Goal: Task Accomplishment & Management: Use online tool/utility

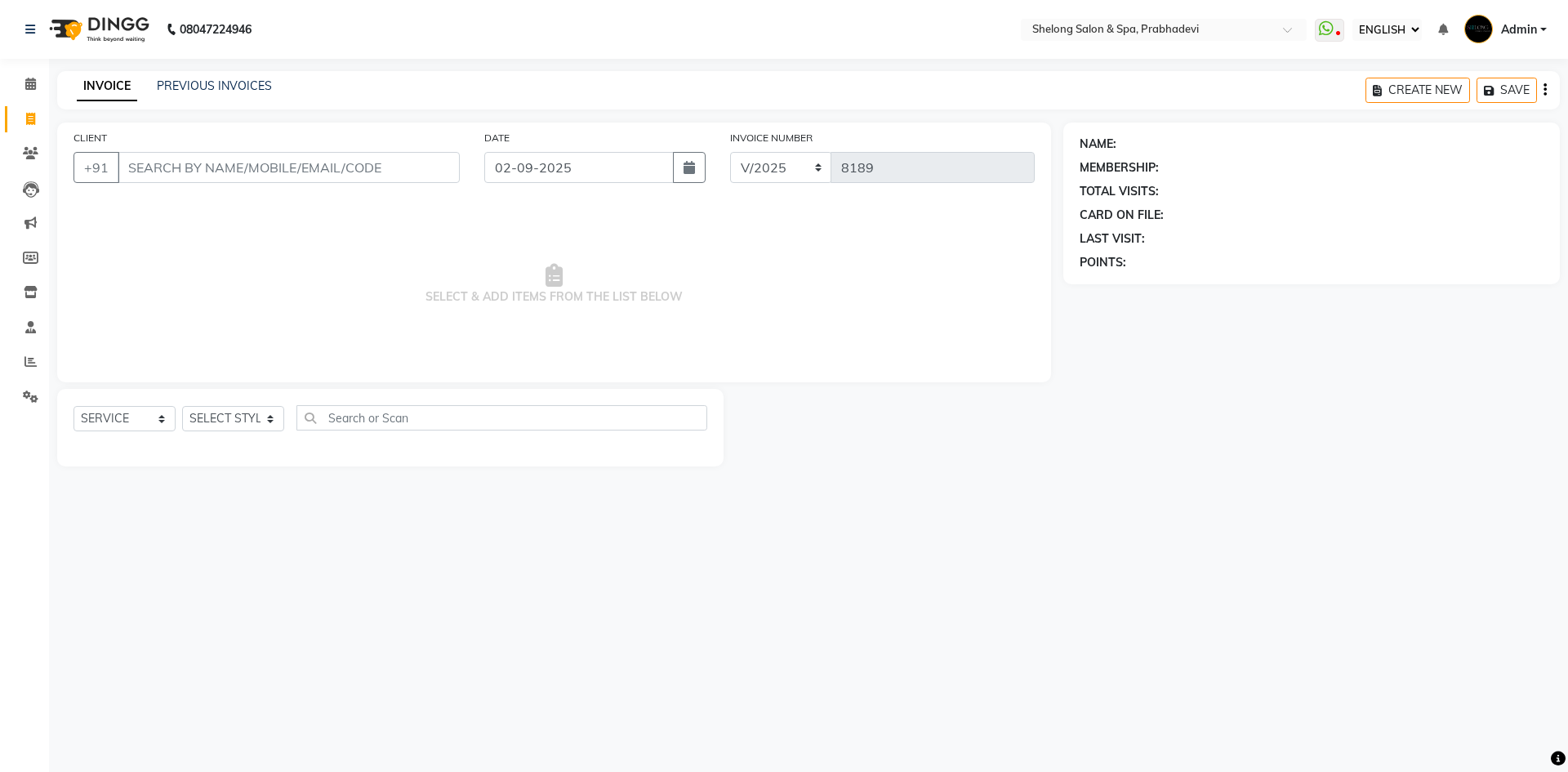
select select "ec"
select select "service"
select select "16092"
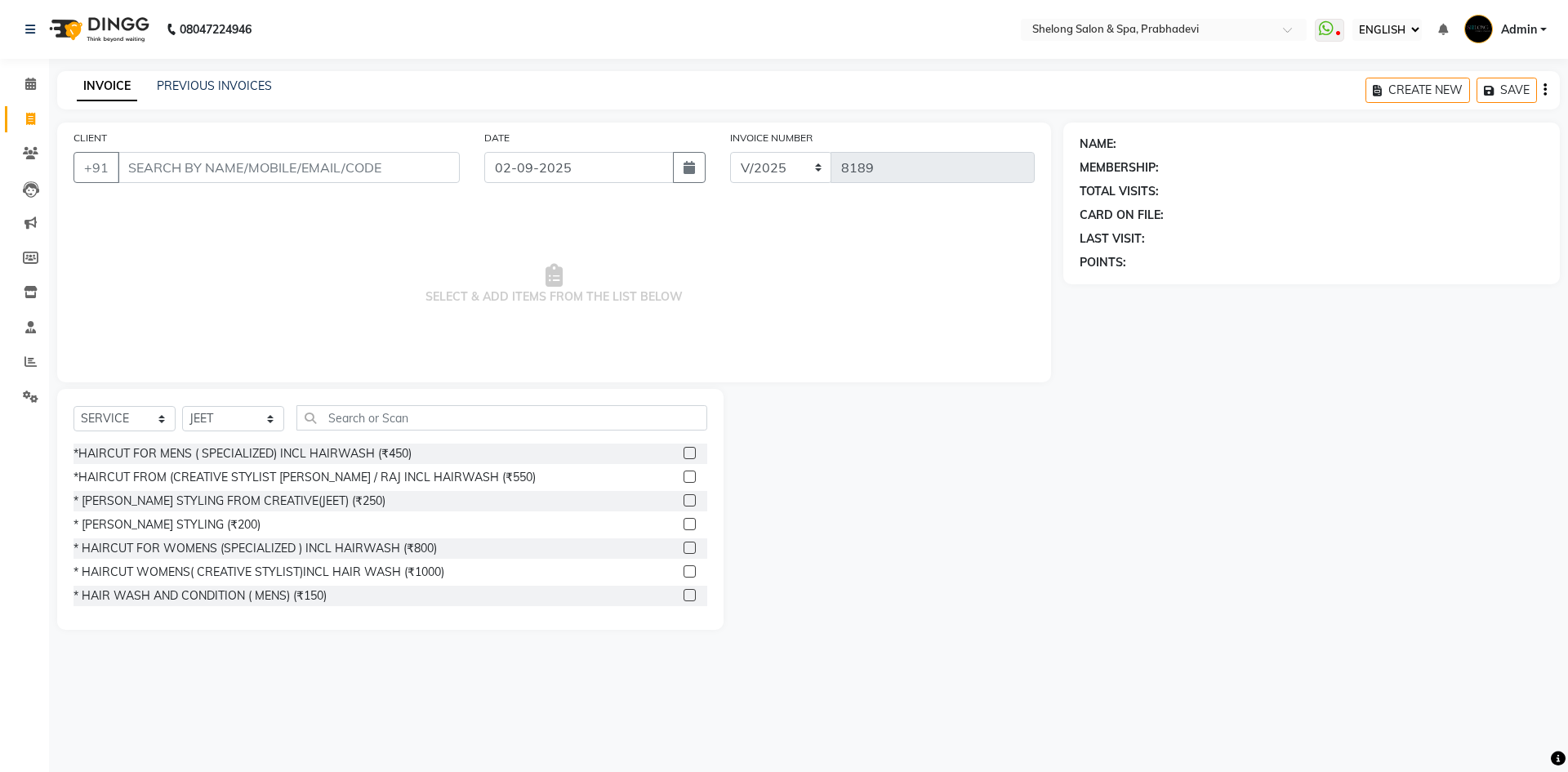
click at [430, 162] on input "CLIENT" at bounding box center [288, 168] width 342 height 31
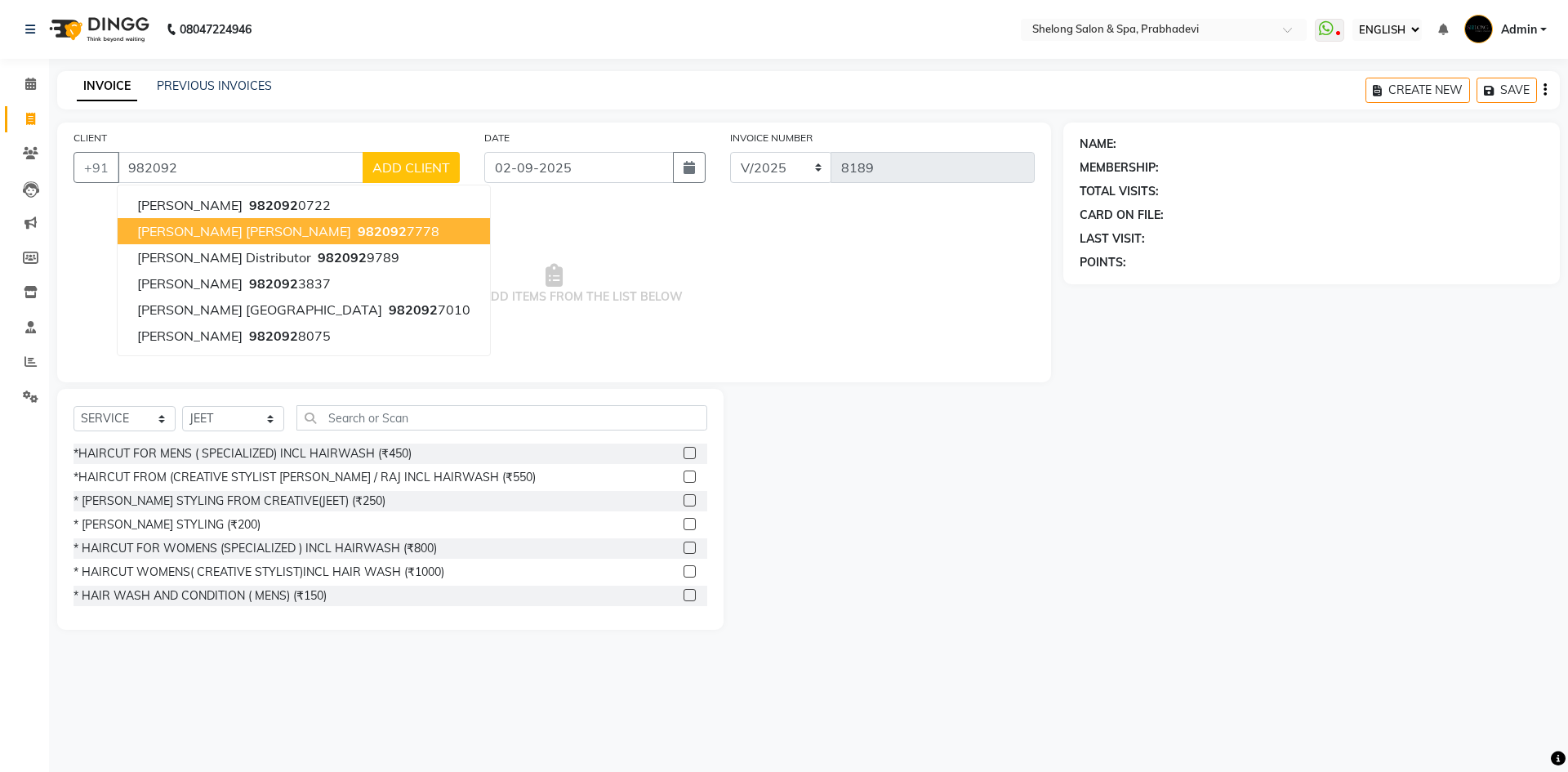
click at [358, 229] on span "982092" at bounding box center [383, 232] width 49 height 16
type input "9820927778"
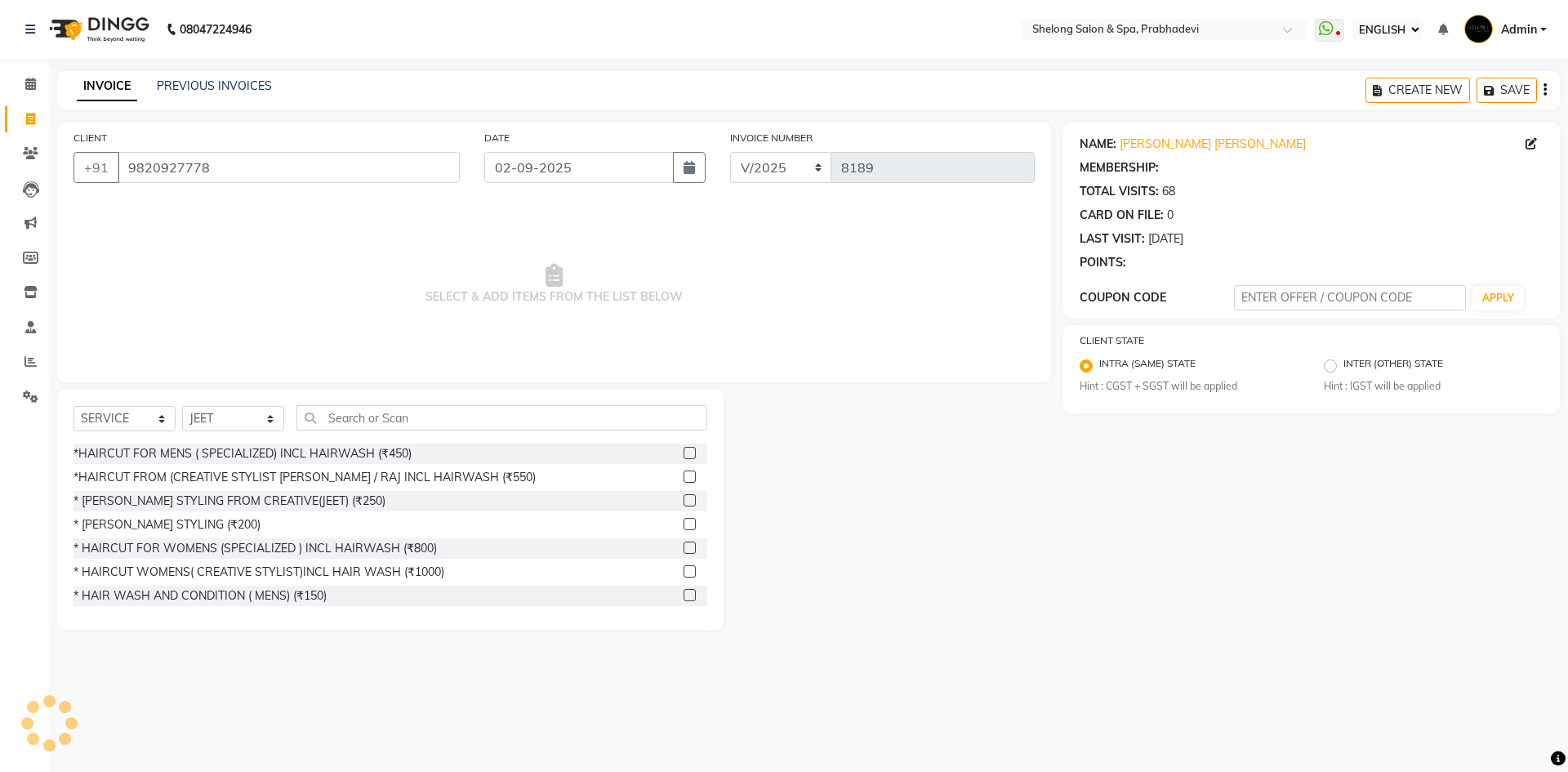
select select "2: Object"
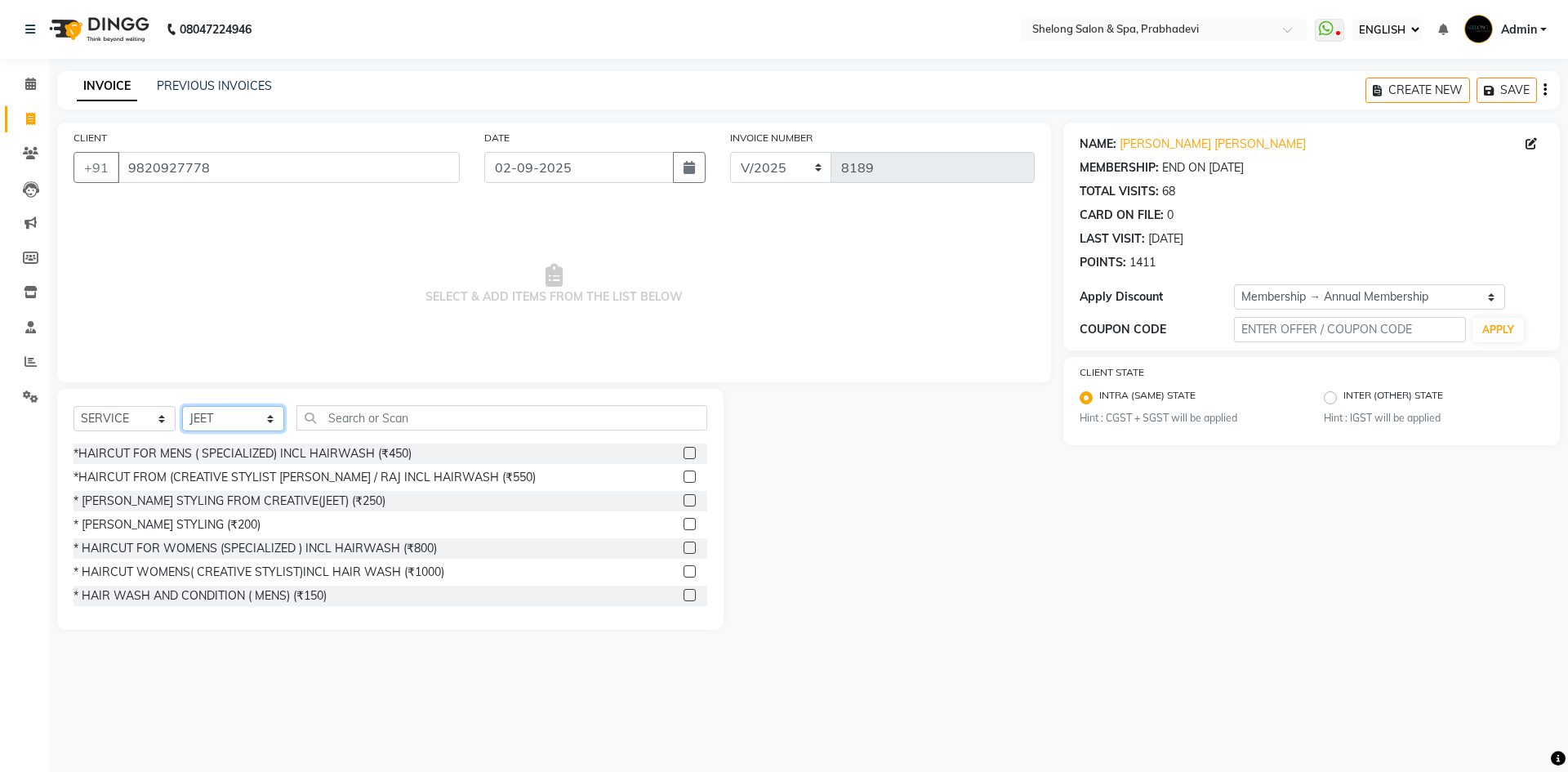
drag, startPoint x: 237, startPoint y: 419, endPoint x: 233, endPoint y: 410, distance: 9.8
click at [237, 419] on select "SELECT STYLIST ( [PERSON_NAME] ) ( [PERSON_NAME] ) [PERSON_NAME] fojdur [PERSON…" at bounding box center [233, 419] width 103 height 26
select select "24970"
click at [182, 407] on select "SELECT STYLIST ( [PERSON_NAME] ) ( [PERSON_NAME] ) [PERSON_NAME] fojdur [PERSON…" at bounding box center [233, 419] width 103 height 26
click at [239, 451] on div "*HAIRCUT FOR MENS ( SPECIALIZED) INCL HAIRWASH (₹450)" at bounding box center [242, 453] width 338 height 17
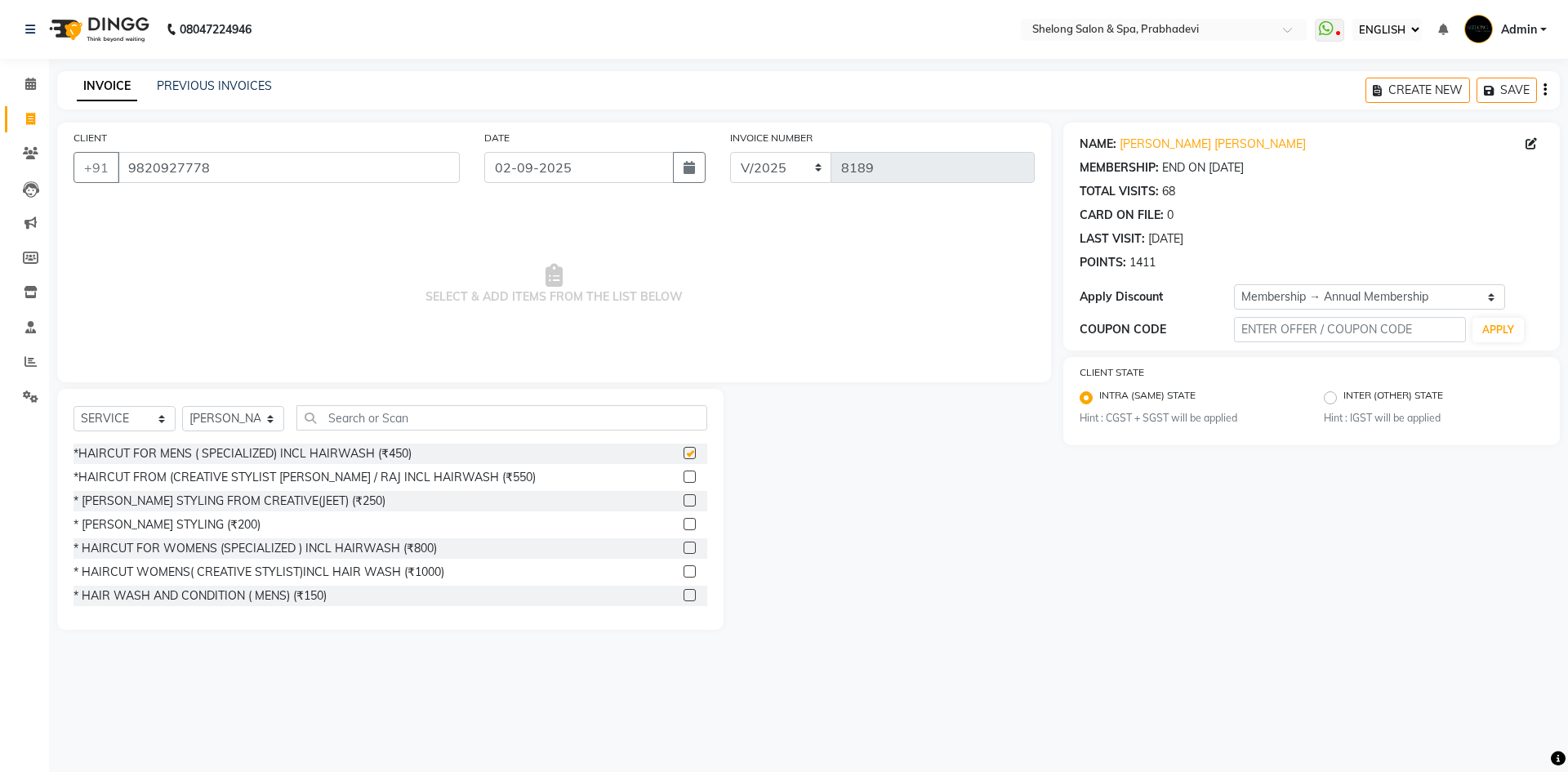
checkbox input "false"
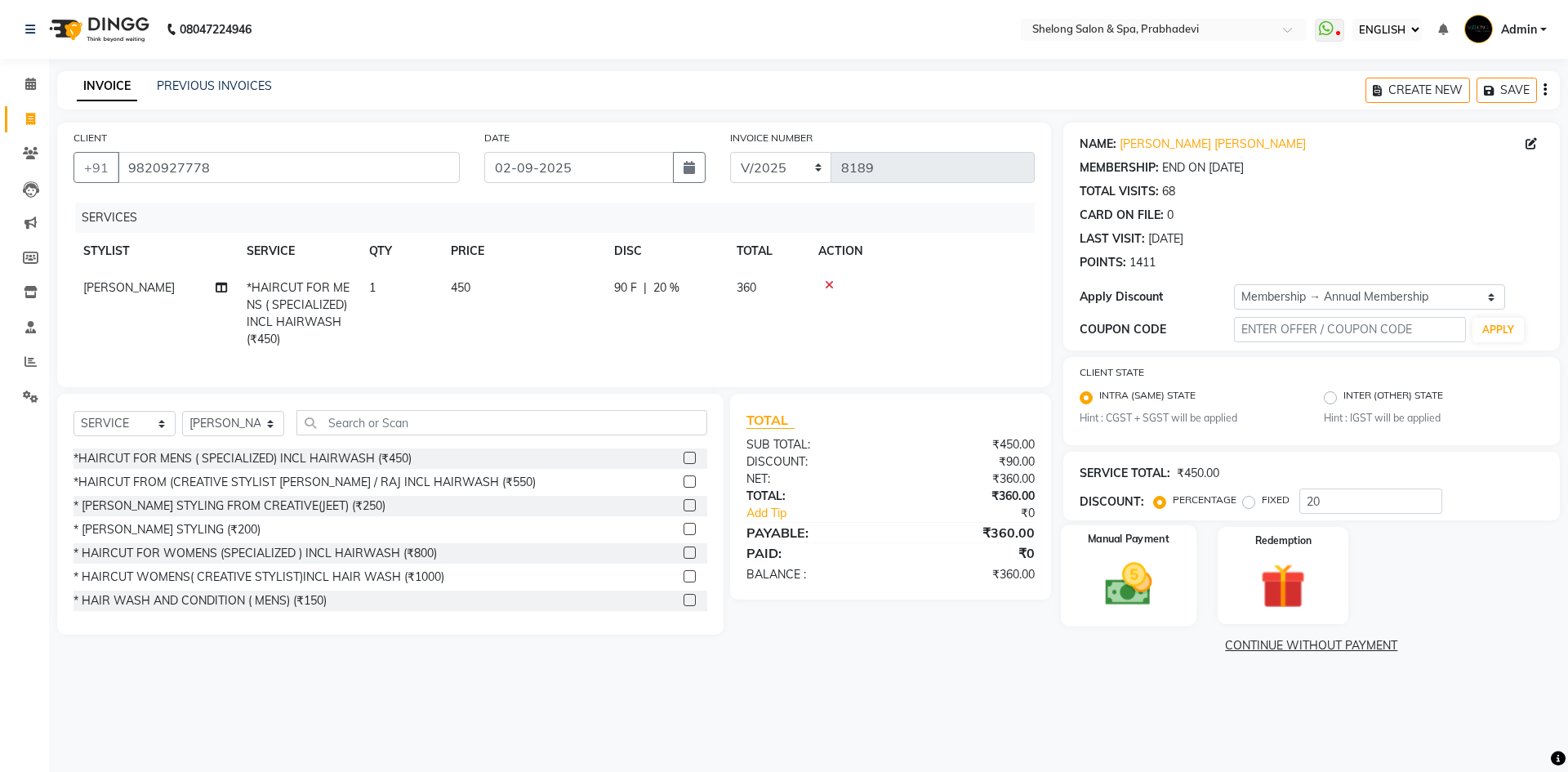
click at [1118, 573] on img at bounding box center [1128, 584] width 76 height 54
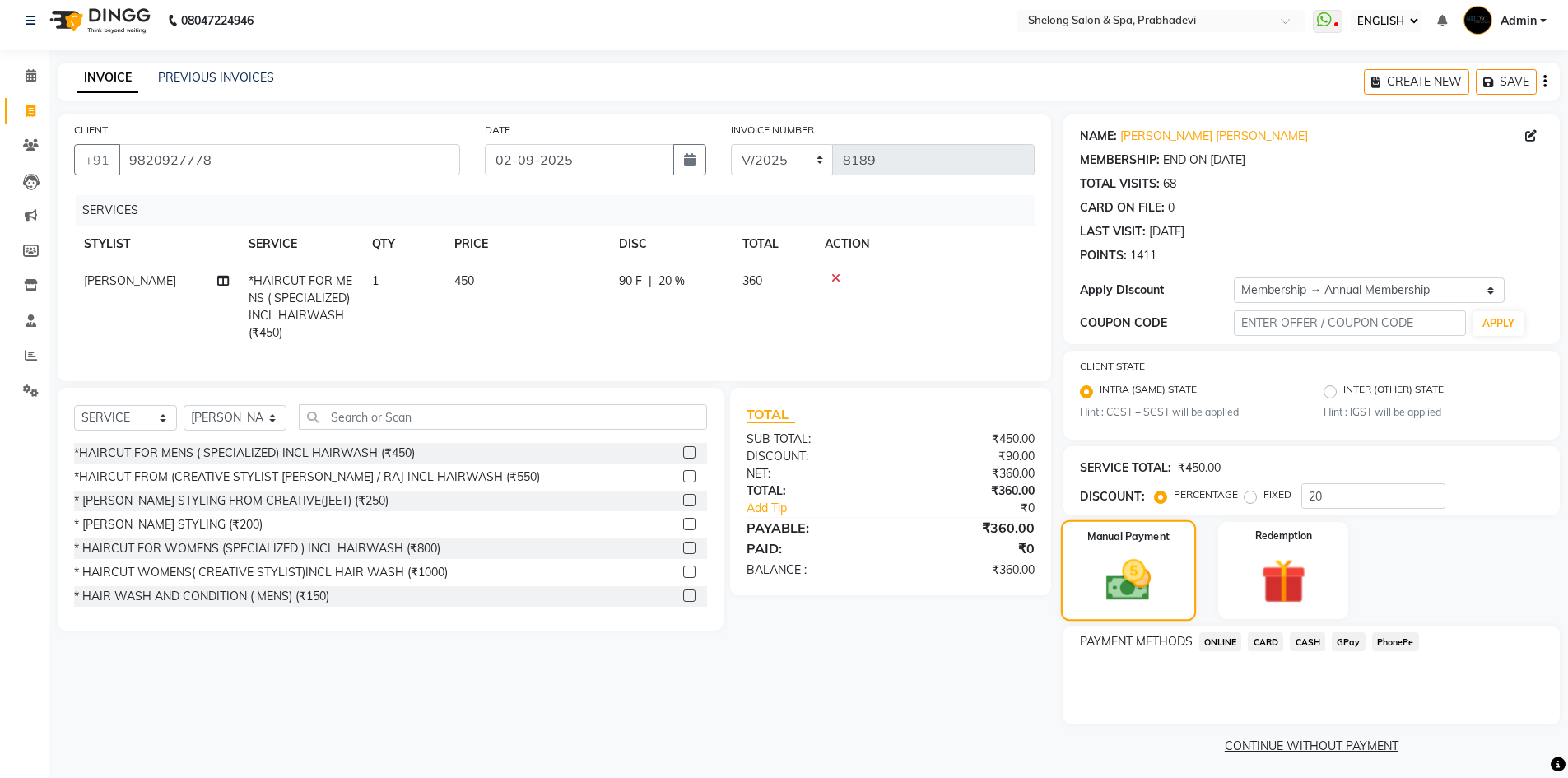
scroll to position [14, 0]
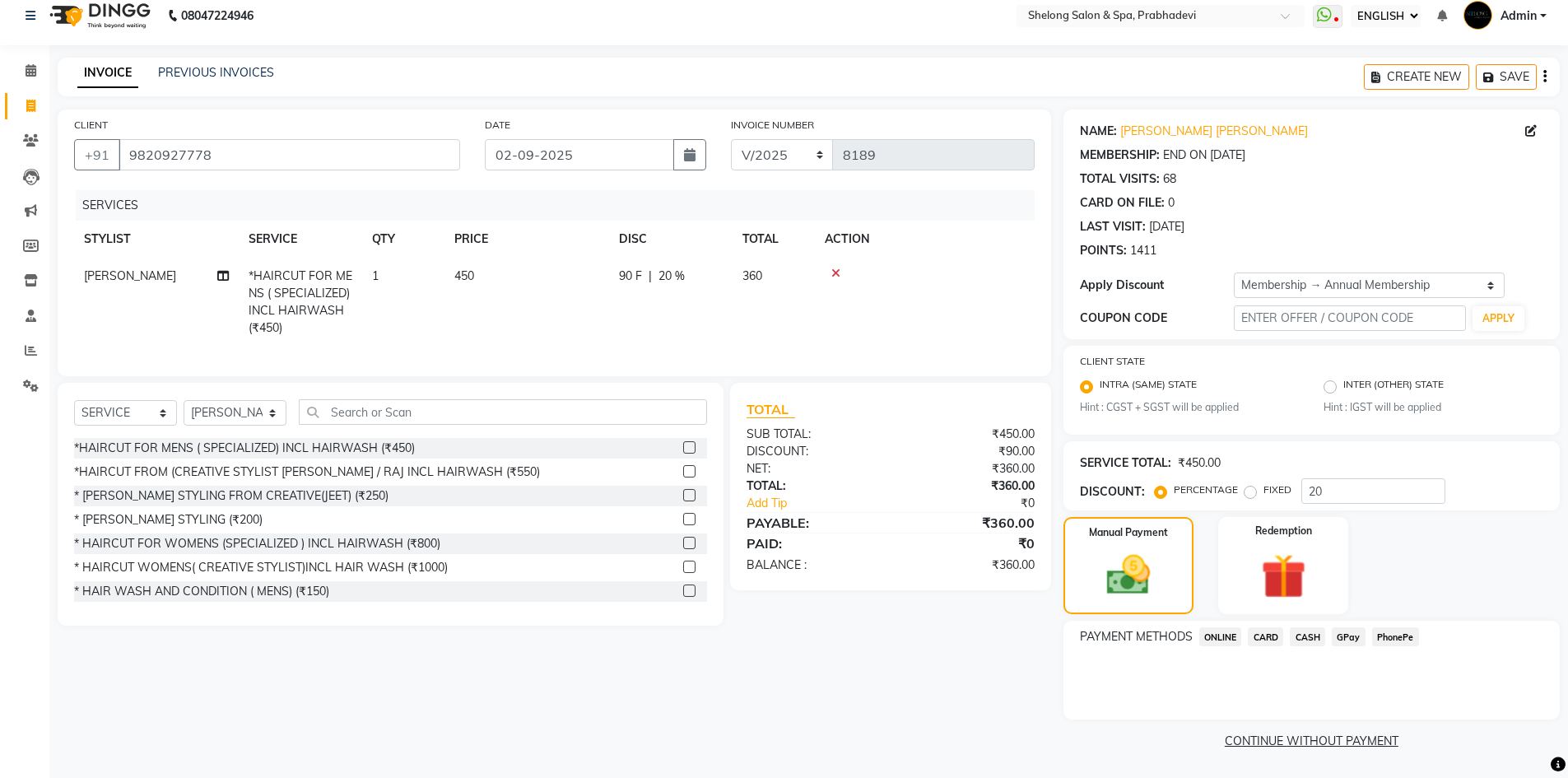
click at [1346, 633] on span "GPay" at bounding box center [1348, 637] width 34 height 19
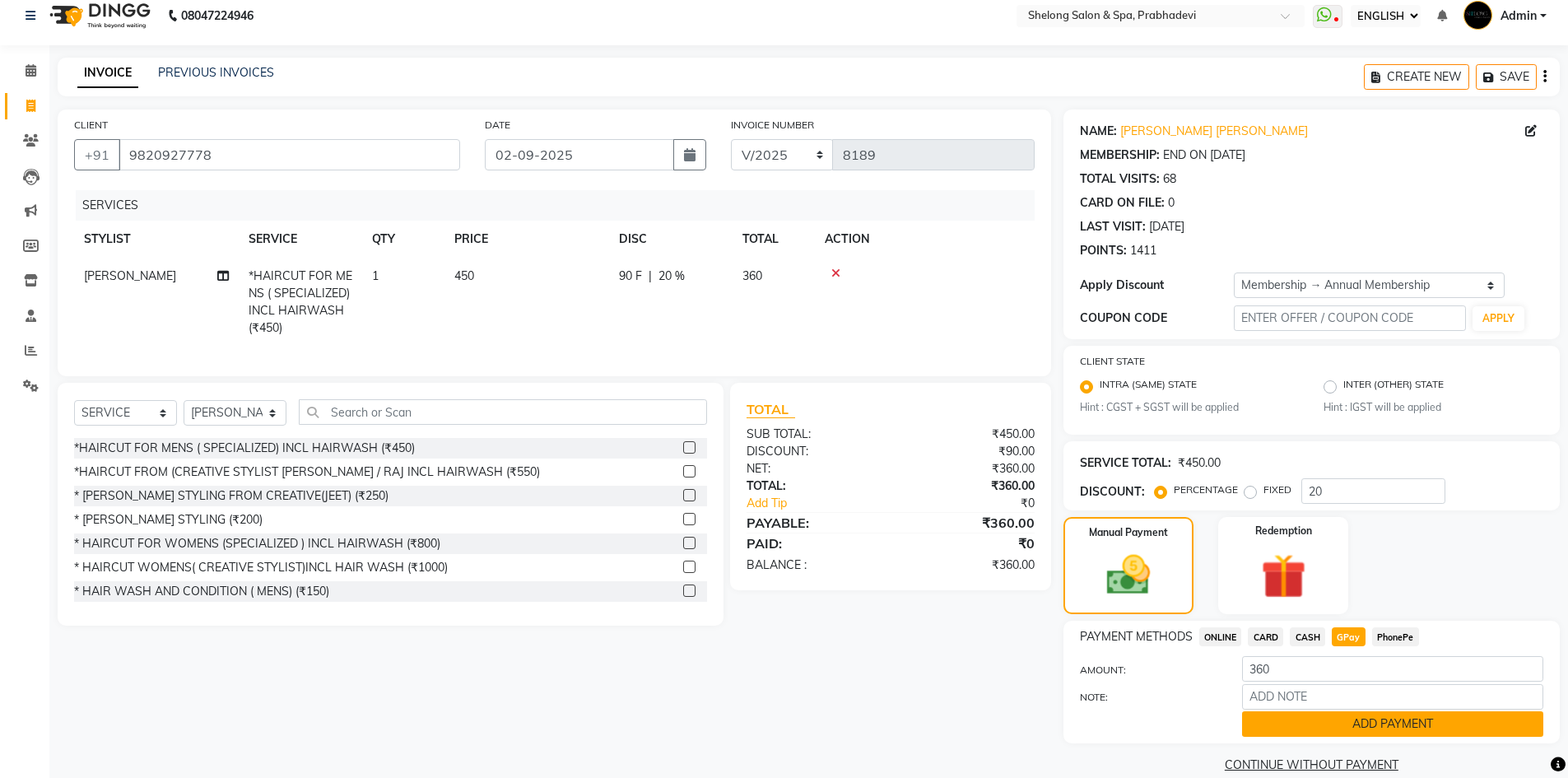
click at [1339, 718] on button "ADD PAYMENT" at bounding box center [1393, 724] width 302 height 26
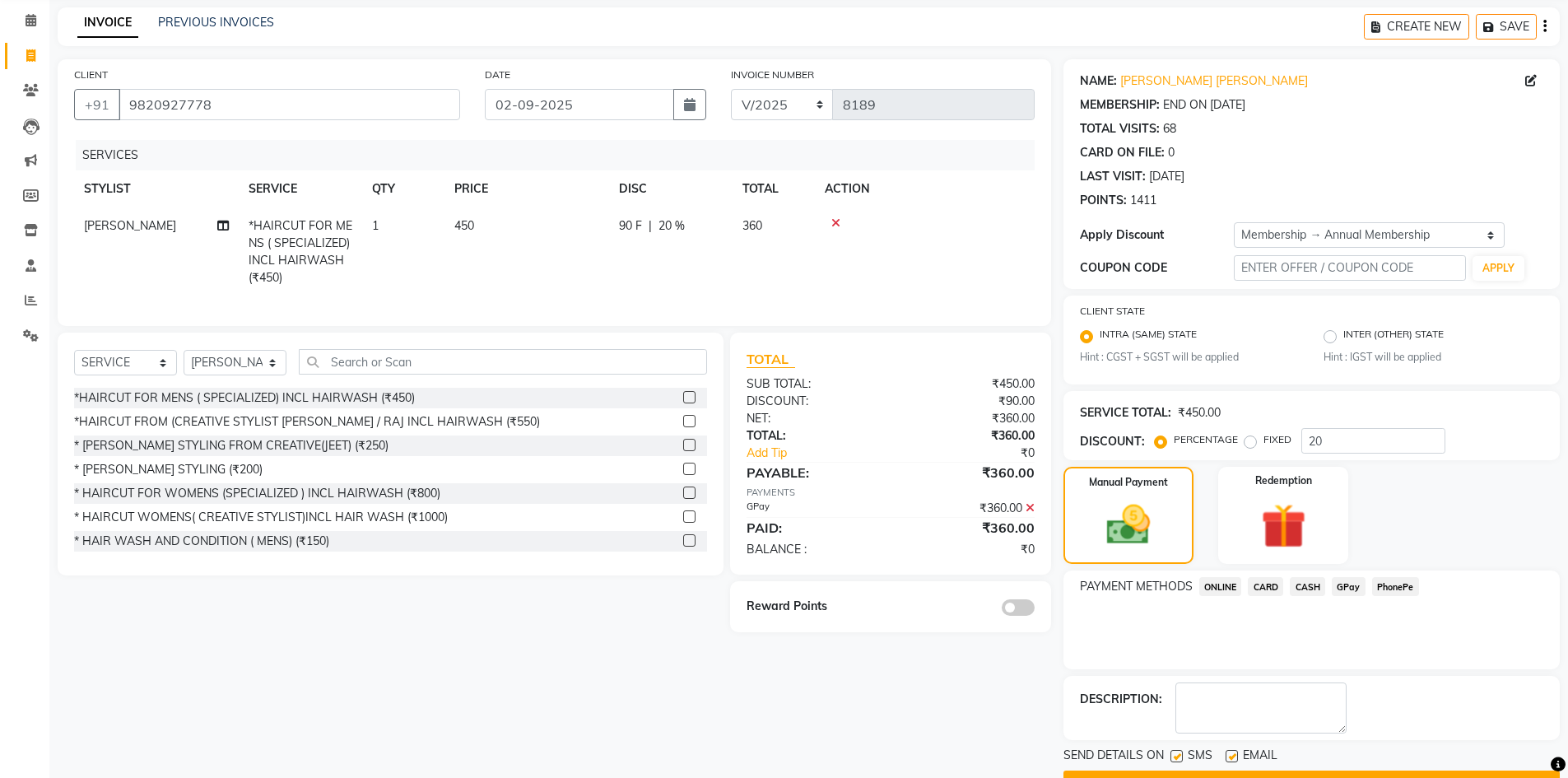
scroll to position [107, 0]
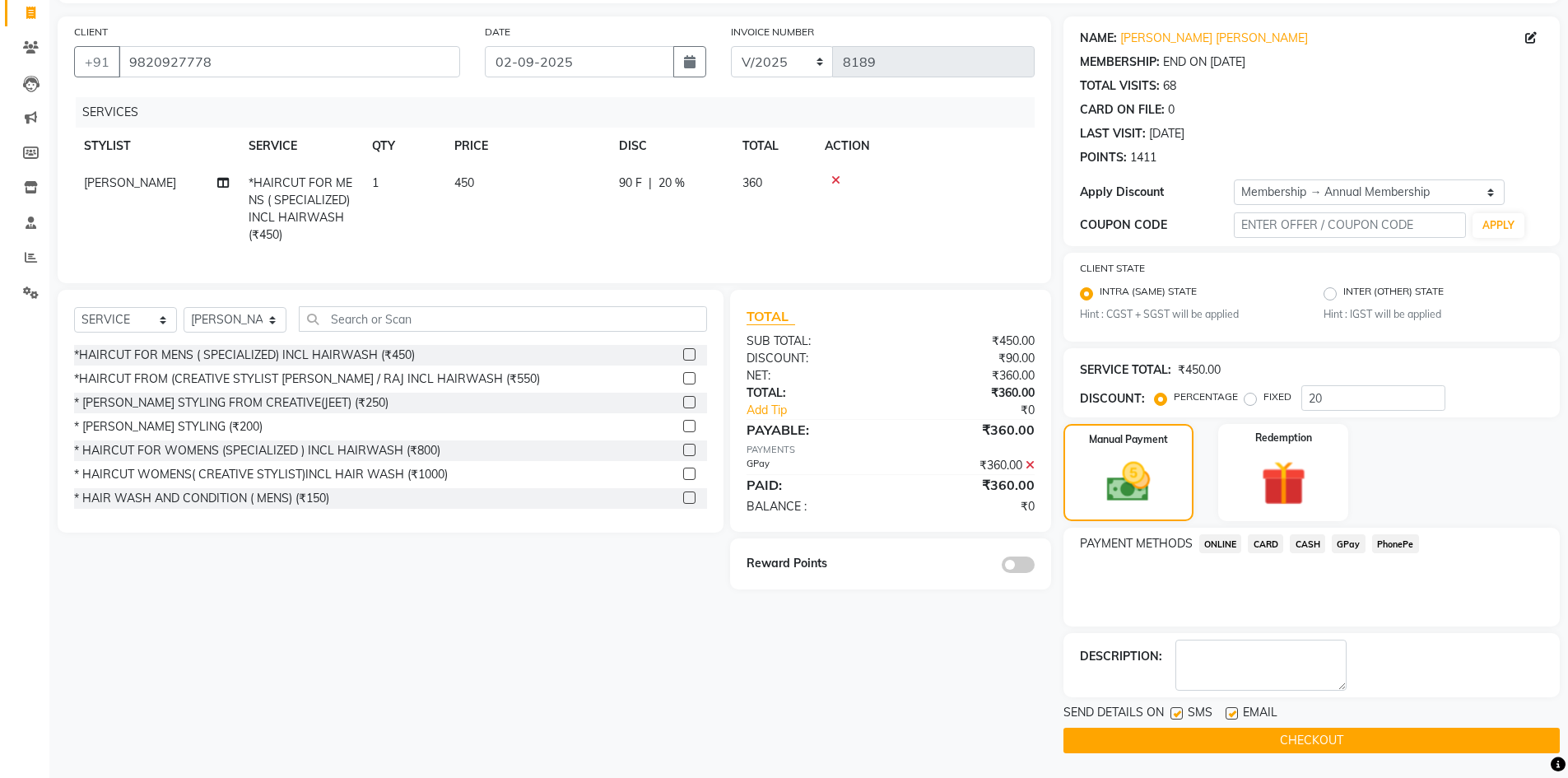
click at [1327, 743] on button "CHECKOUT" at bounding box center [1312, 741] width 496 height 26
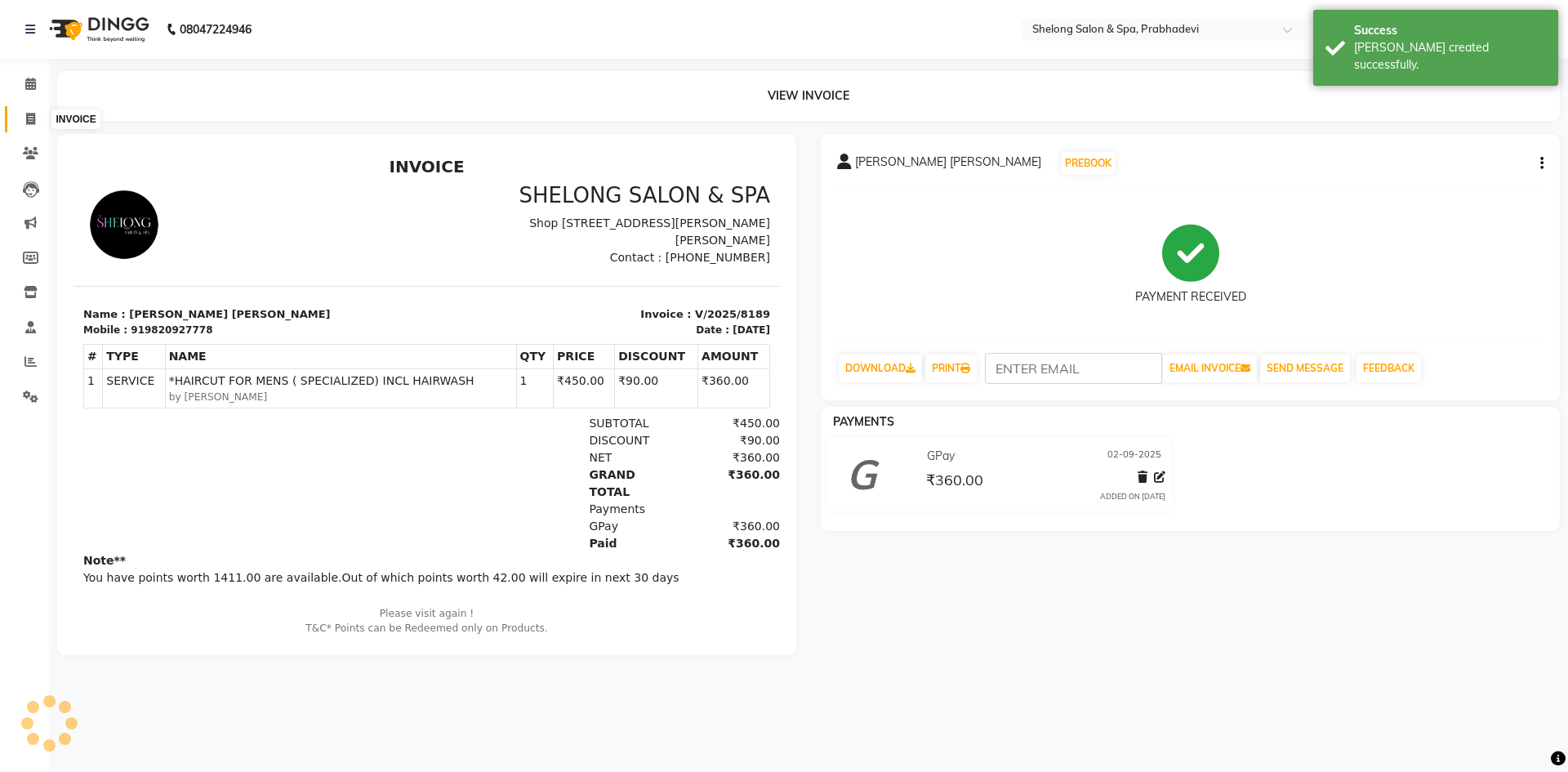
click at [29, 113] on icon at bounding box center [31, 118] width 9 height 12
select select "service"
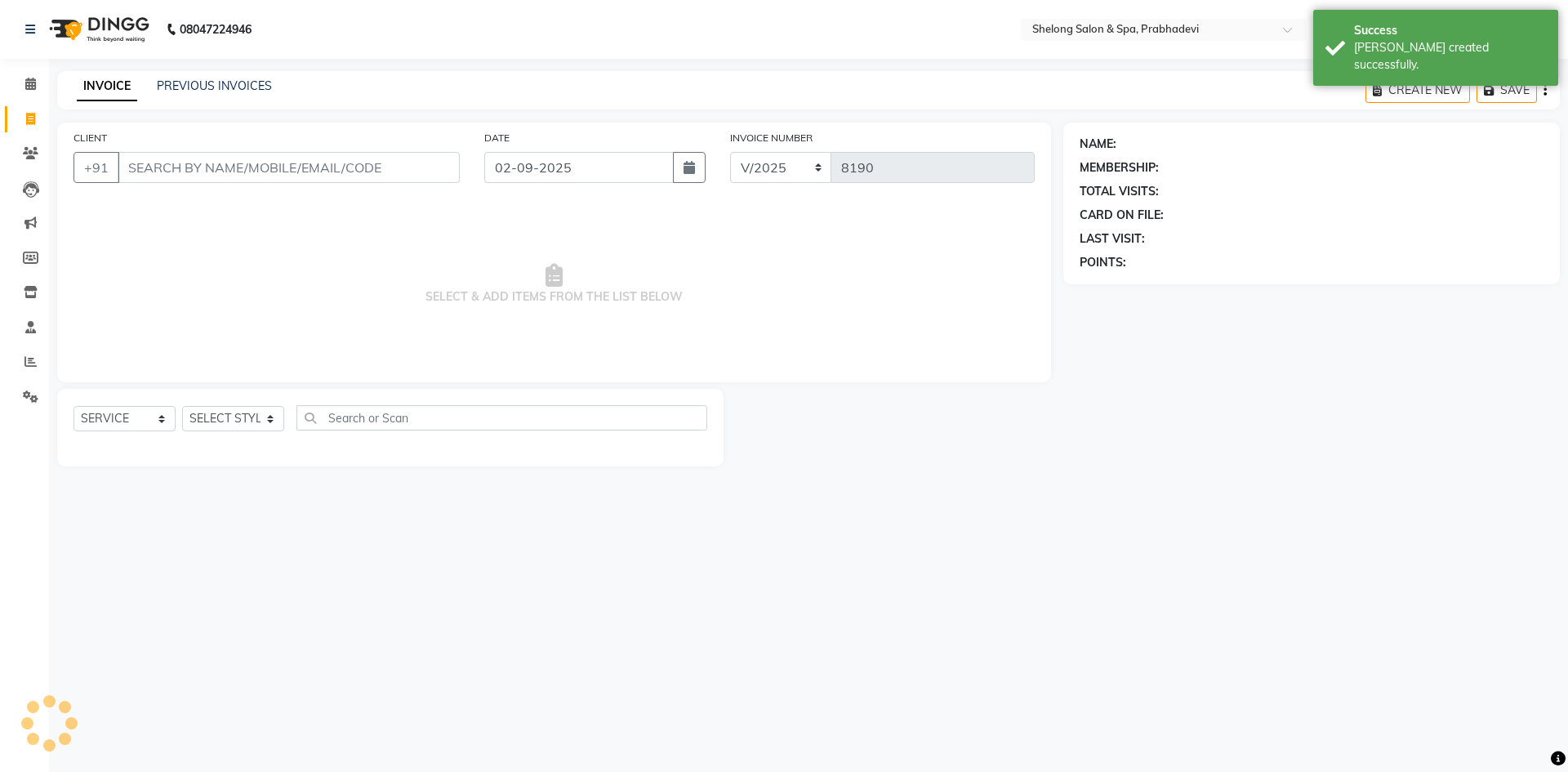
select select "16092"
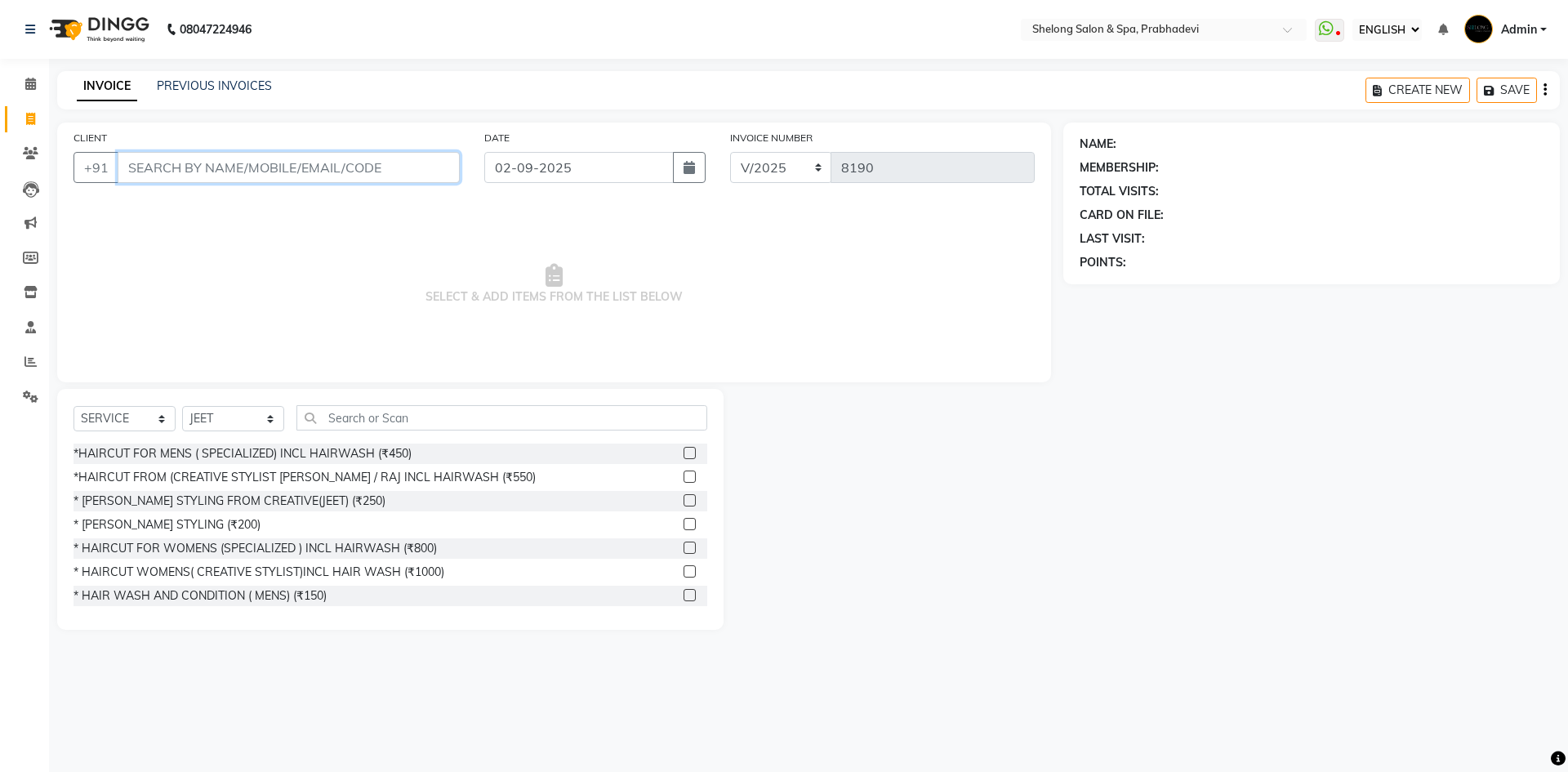
click at [253, 169] on input "CLIENT" at bounding box center [288, 168] width 342 height 31
click at [872, 474] on div at bounding box center [893, 509] width 340 height 241
click at [860, 323] on span "SELECT & ADD ITEMS FROM THE LIST BELOW" at bounding box center [554, 284] width 961 height 163
click at [816, 335] on span "SELECT & ADD ITEMS FROM THE LIST BELOW" at bounding box center [554, 284] width 961 height 163
